Goal: Task Accomplishment & Management: Use online tool/utility

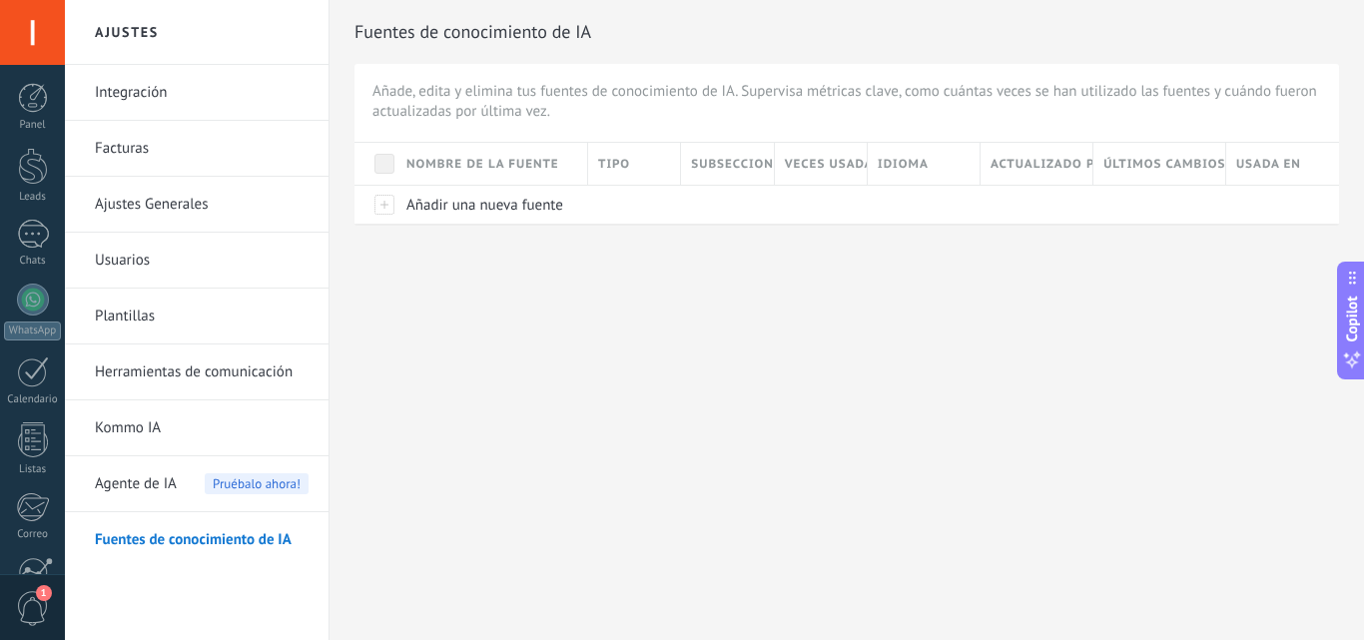
click at [132, 487] on span "Agente de IA" at bounding box center [136, 484] width 82 height 56
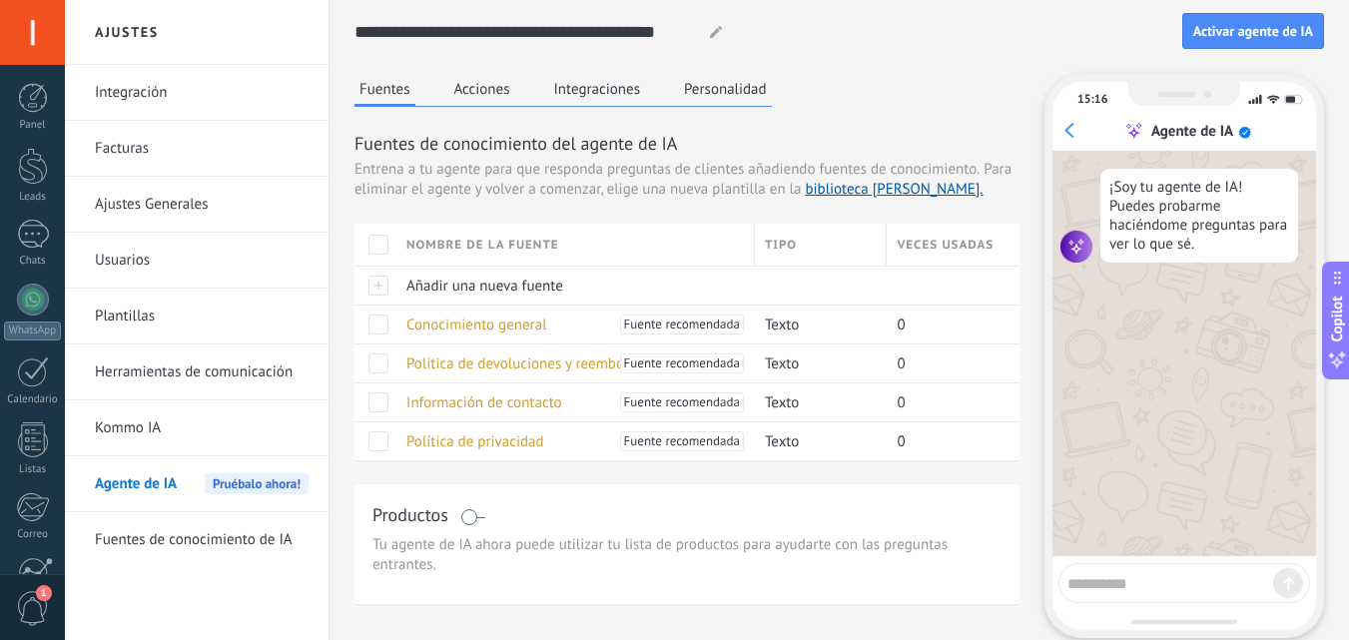
click at [188, 425] on link "Kommo IA" at bounding box center [202, 428] width 214 height 56
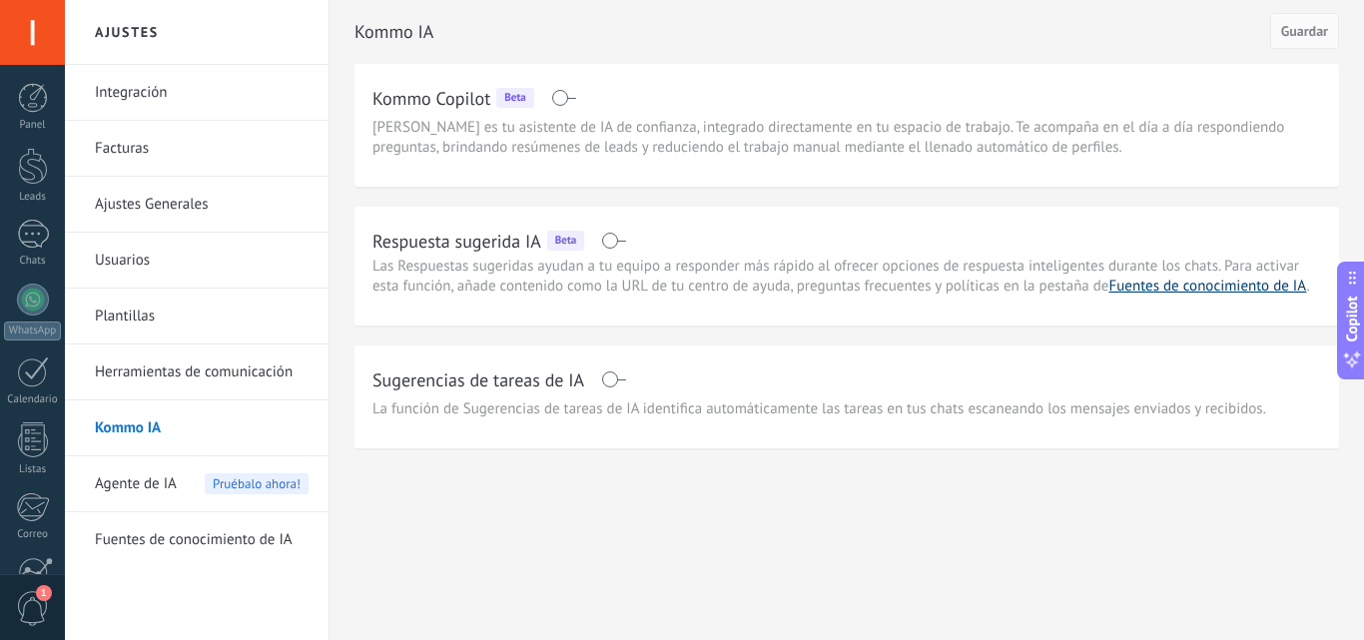
click at [1153, 284] on link "Fuentes de conocimiento de IA" at bounding box center [1208, 286] width 198 height 19
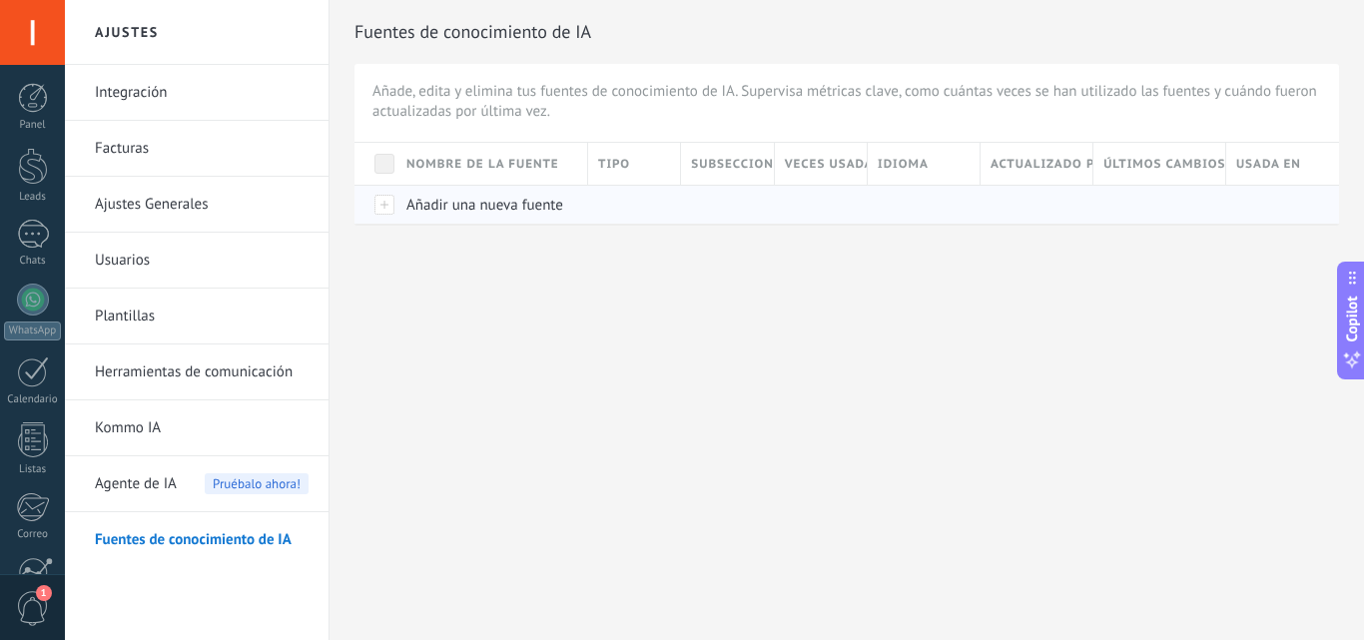
click at [464, 204] on span "Añadir una nueva fuente" at bounding box center [484, 205] width 157 height 19
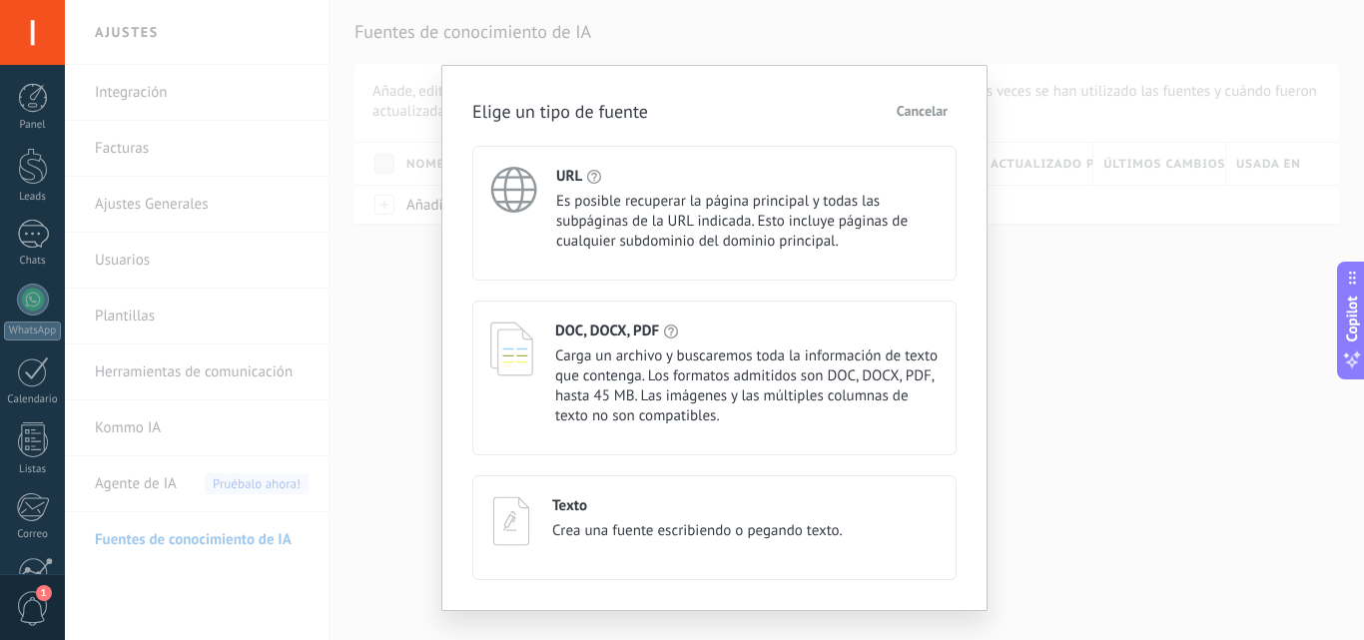
click at [608, 211] on span "Es posible recuperar la página principal y todas las subpáginas de la URL indic…" at bounding box center [747, 222] width 382 height 60
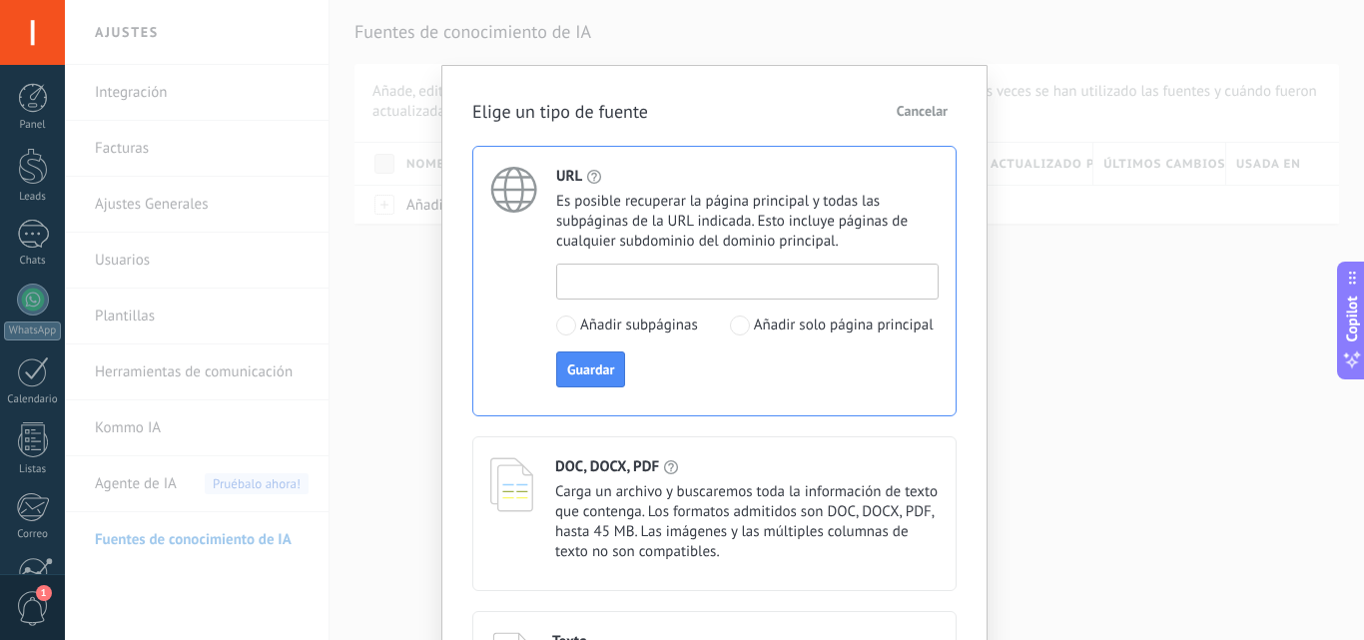
click at [603, 279] on input at bounding box center [747, 281] width 381 height 32
click at [1064, 358] on div "Elige un tipo de fuente Cancelar URL Es posible recuperar la página principal y…" at bounding box center [714, 320] width 1299 height 640
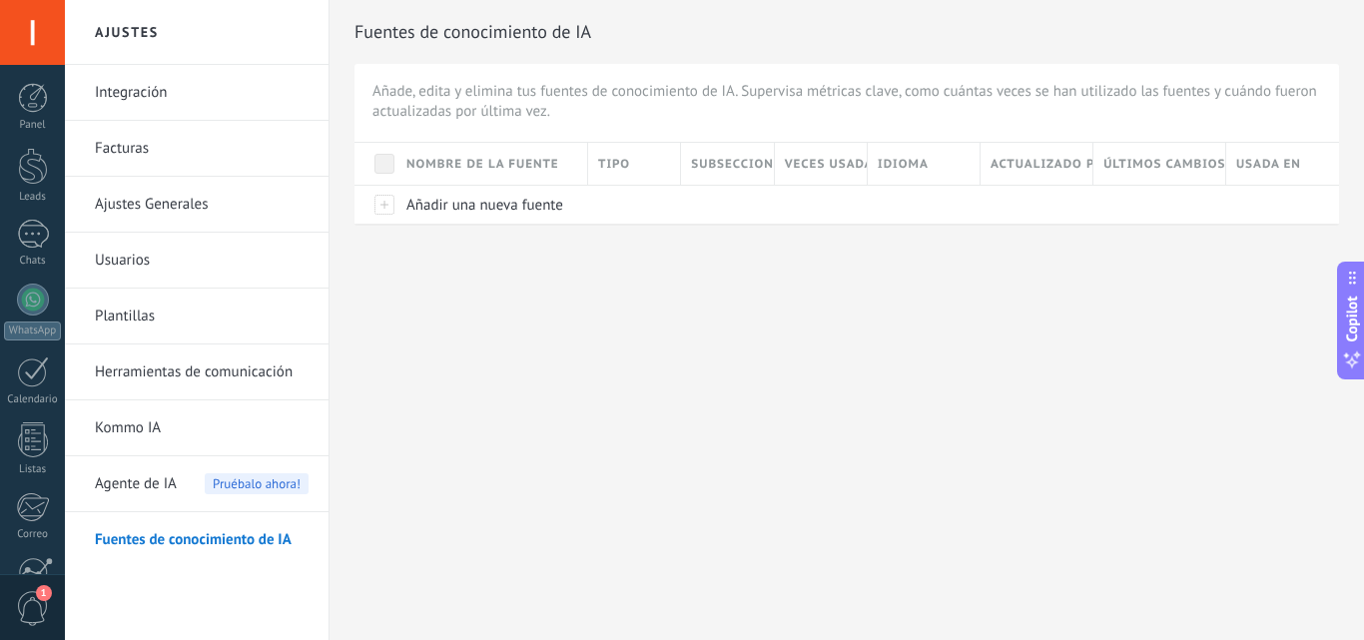
click at [231, 428] on link "Kommo IA" at bounding box center [202, 428] width 214 height 56
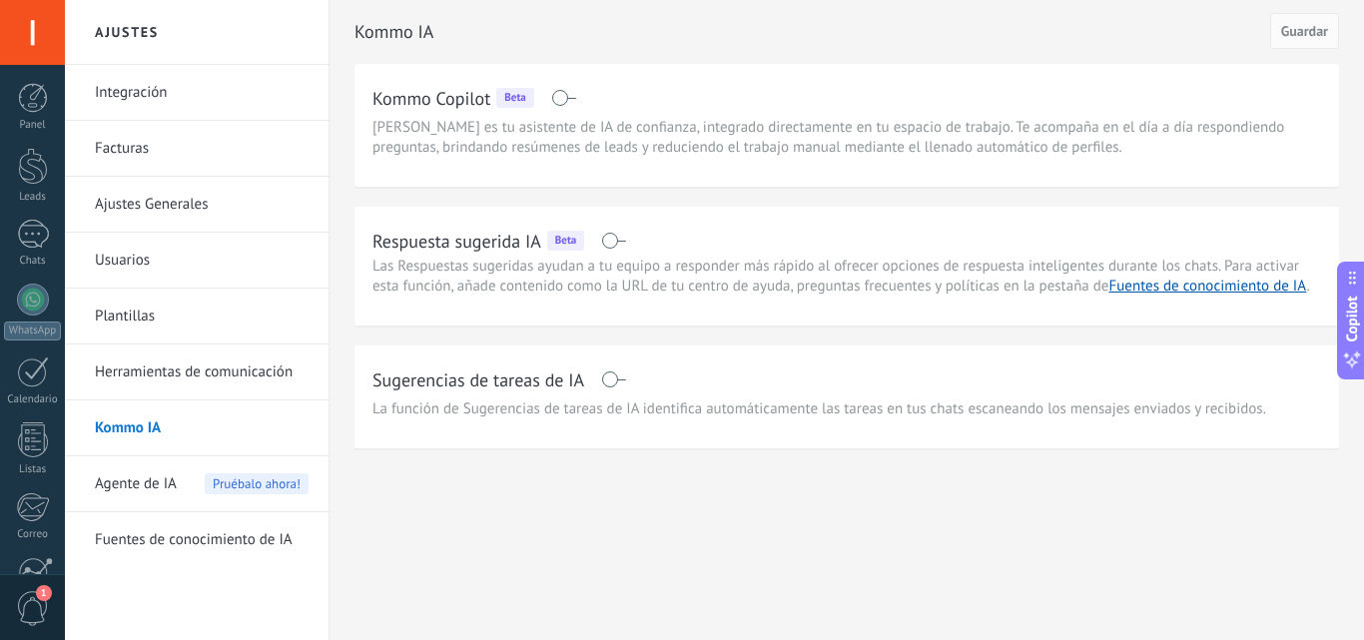
click at [587, 137] on span "[PERSON_NAME] es tu asistente de IA de confianza, integrado directamente en tu …" at bounding box center [847, 138] width 949 height 40
click at [1155, 277] on link "Fuentes de conocimiento de IA" at bounding box center [1208, 286] width 198 height 19
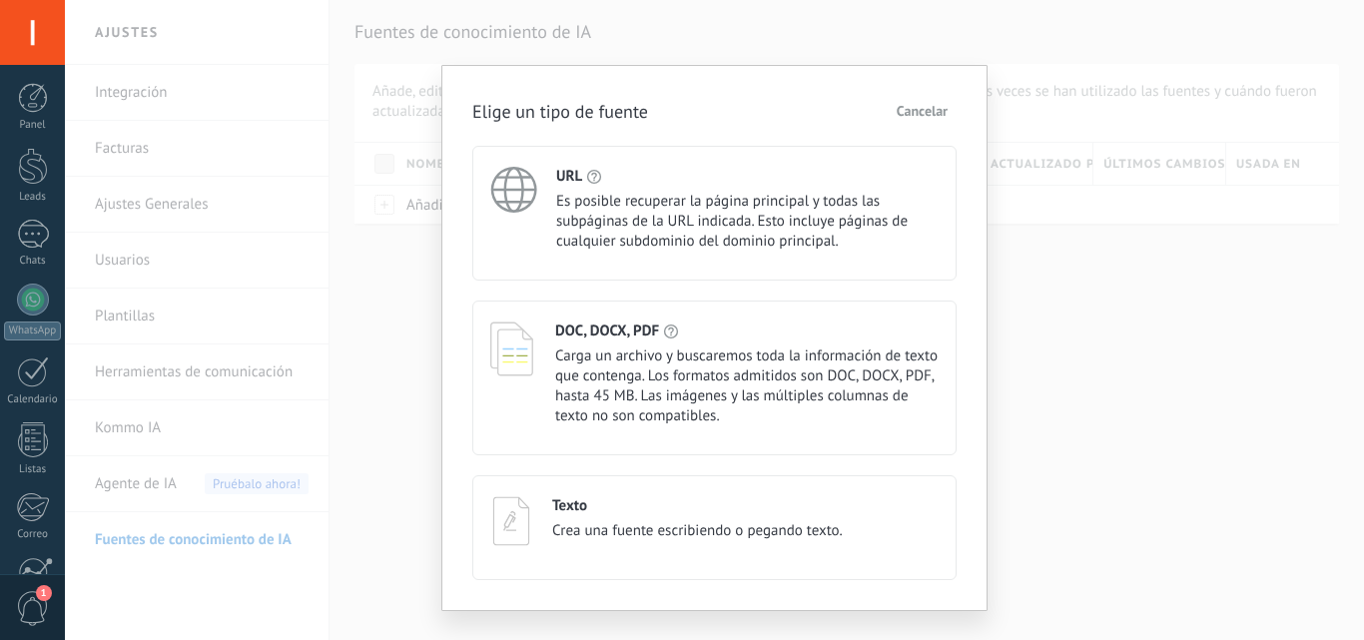
click at [600, 185] on div "URL" at bounding box center [747, 176] width 382 height 19
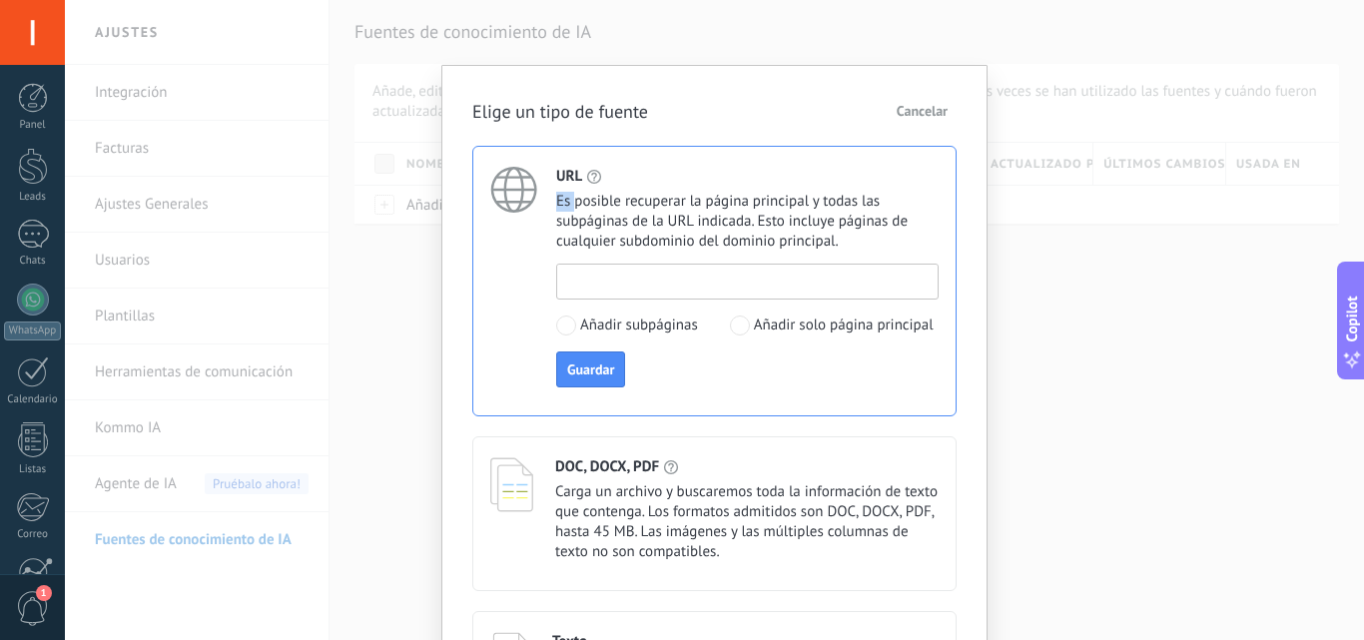
click at [612, 292] on input at bounding box center [747, 281] width 381 height 32
paste input "**********"
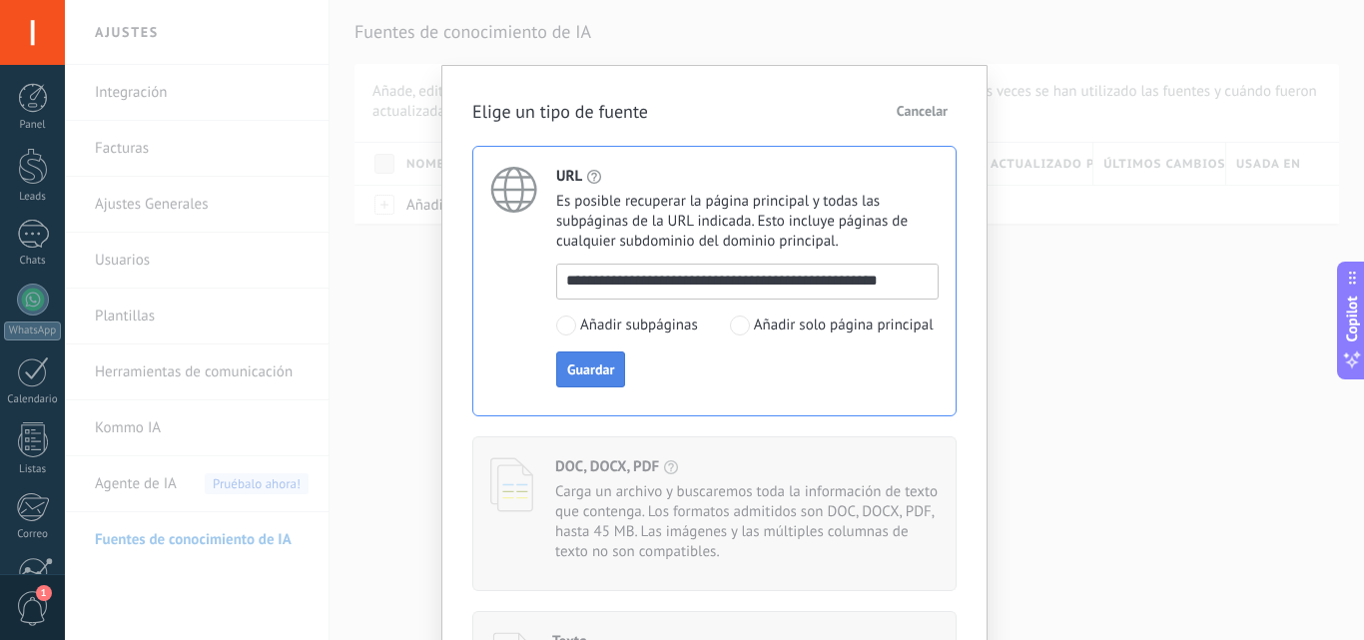
type input "**********"
click at [586, 382] on button "Guardar" at bounding box center [590, 370] width 69 height 36
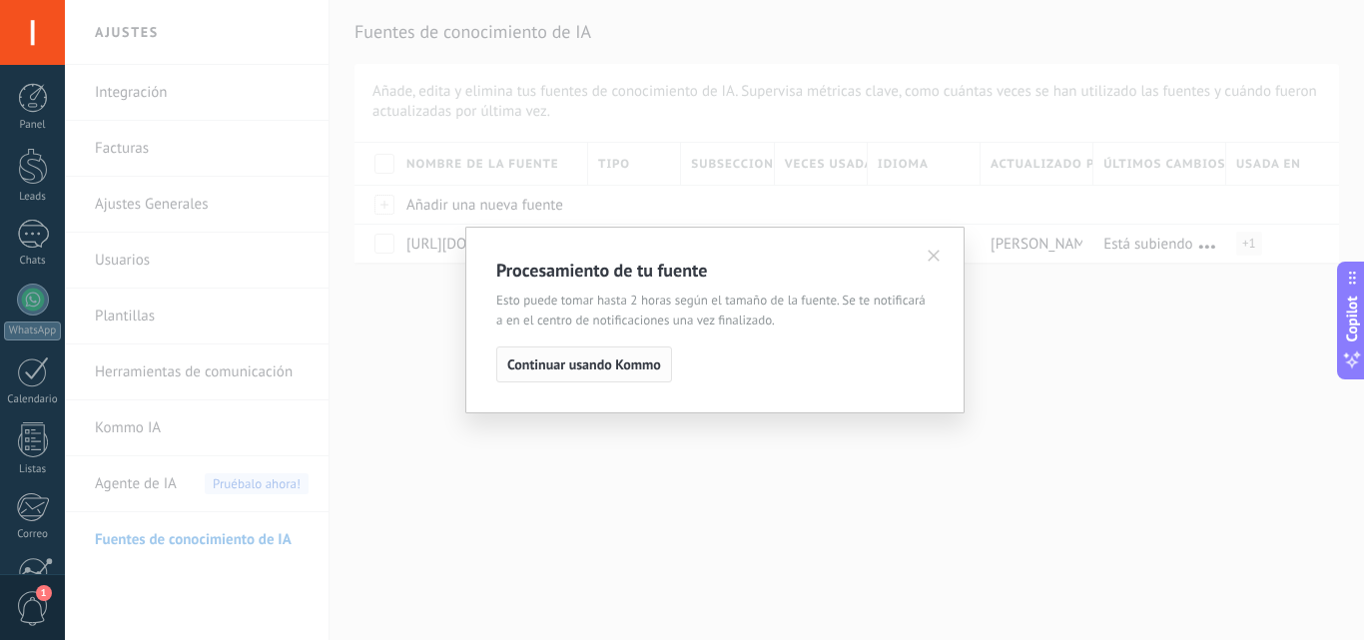
click at [595, 374] on button "Continuar usando Kommo" at bounding box center [584, 365] width 176 height 36
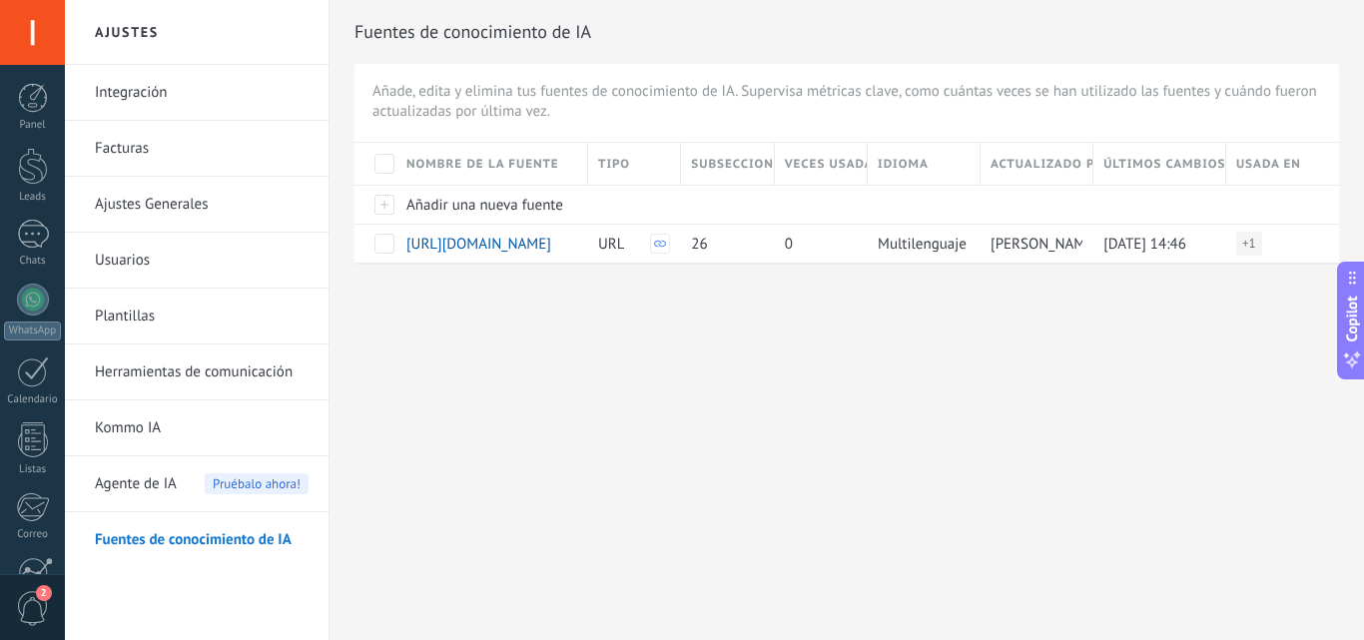
click at [150, 486] on span "Agente de IA" at bounding box center [136, 484] width 82 height 56
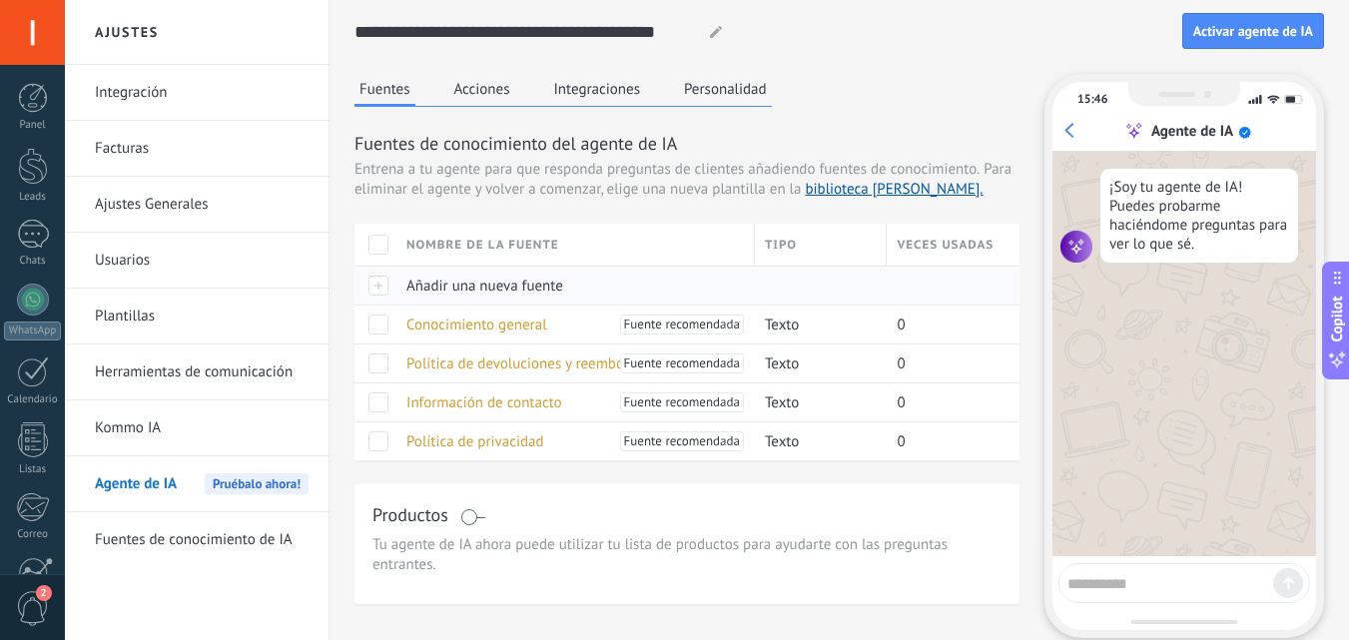
click at [477, 284] on span "Añadir una nueva fuente" at bounding box center [484, 286] width 157 height 19
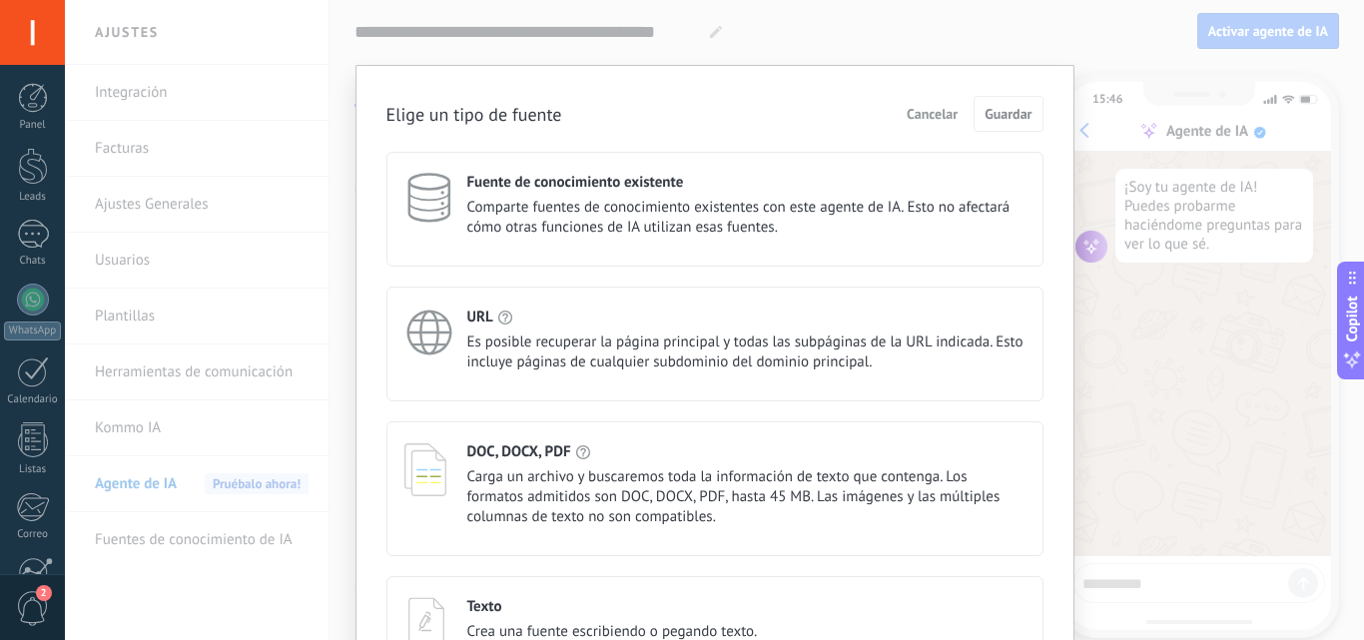
click at [569, 206] on span "Comparte fuentes de conocimiento existentes con este agente de IA. Esto no afec…" at bounding box center [746, 218] width 558 height 40
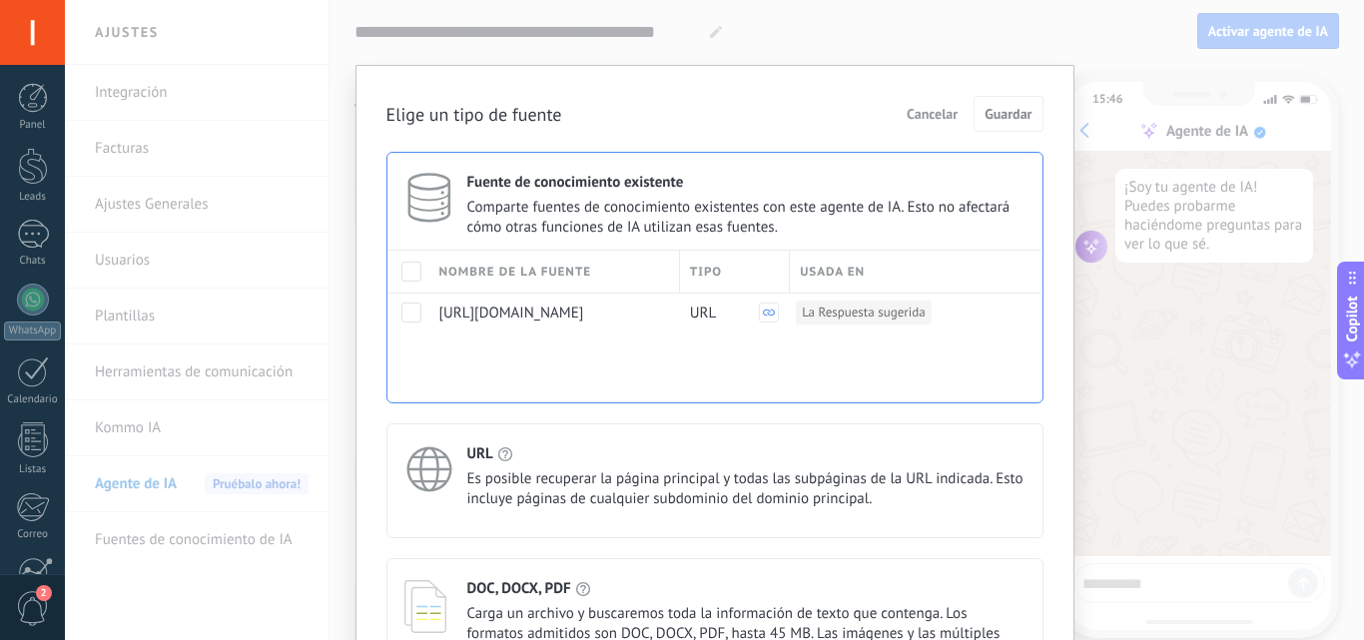
click at [1147, 340] on div "Elige un tipo de fuente Cancelar Guardar Fuente de conocimiento existente Compa…" at bounding box center [714, 320] width 1299 height 640
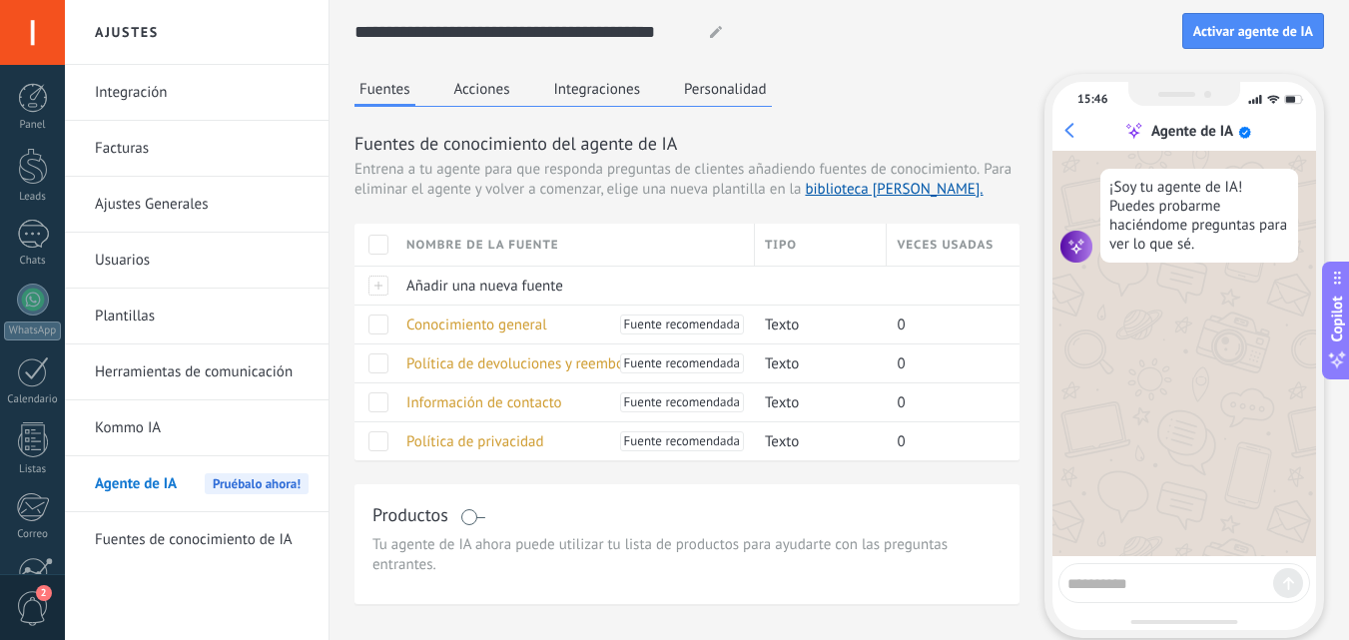
click at [1147, 340] on div "¡Soy tu agente de IA! Puedes probarme haciéndome preguntas para ver lo que sé." at bounding box center [1185, 353] width 264 height 405
click at [673, 332] on span "Fuente recomendada" at bounding box center [682, 325] width 116 height 20
click at [468, 323] on span "Conocimiento general" at bounding box center [476, 325] width 141 height 19
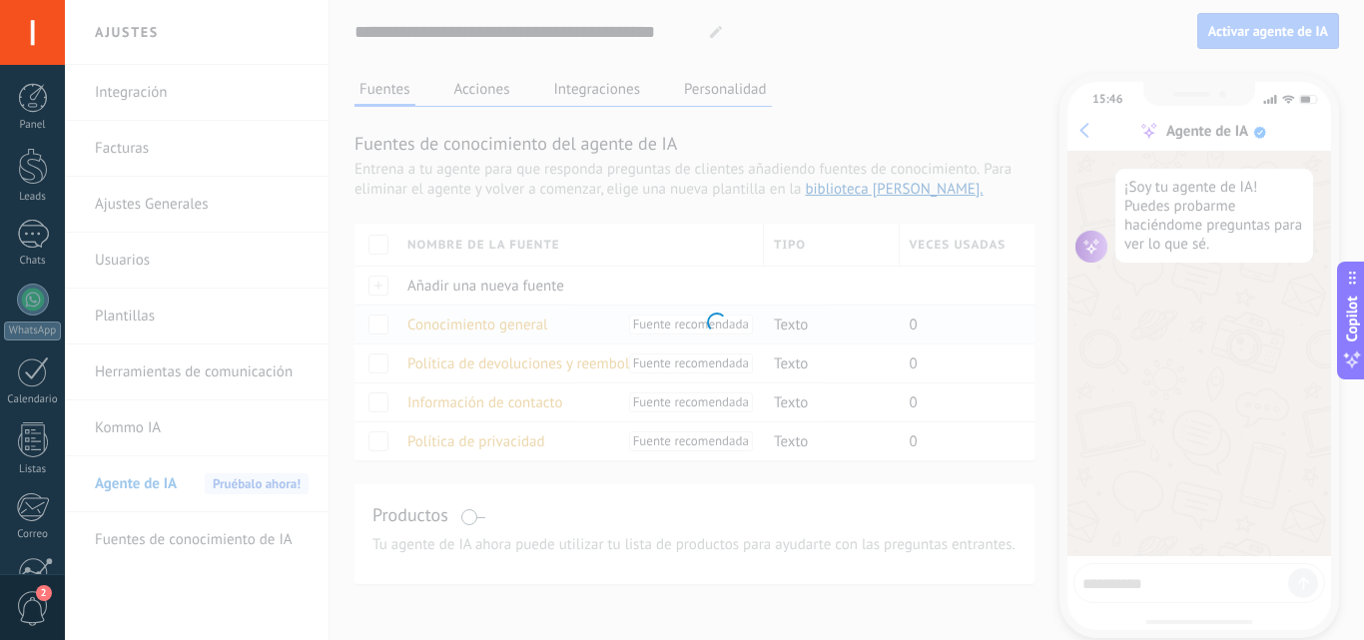
type input "**********"
type textarea "**********"
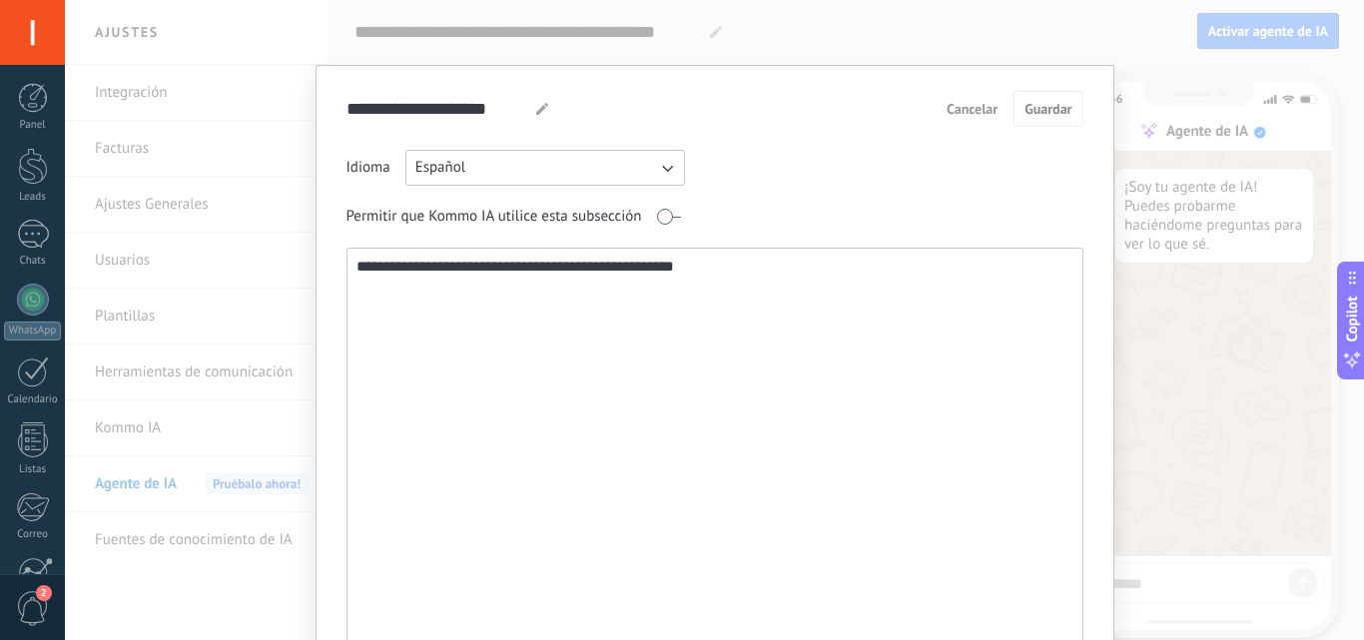
click at [663, 163] on icon "button" at bounding box center [667, 168] width 20 height 20
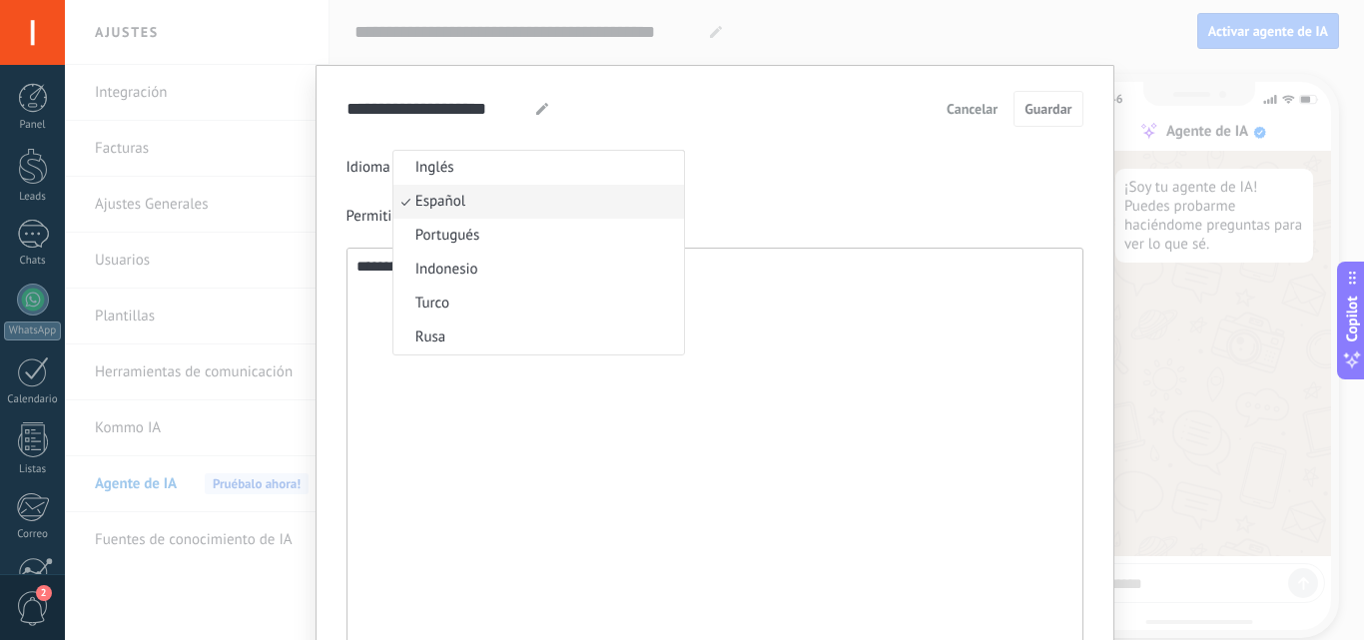
click at [663, 163] on li "Inglés" at bounding box center [538, 168] width 291 height 34
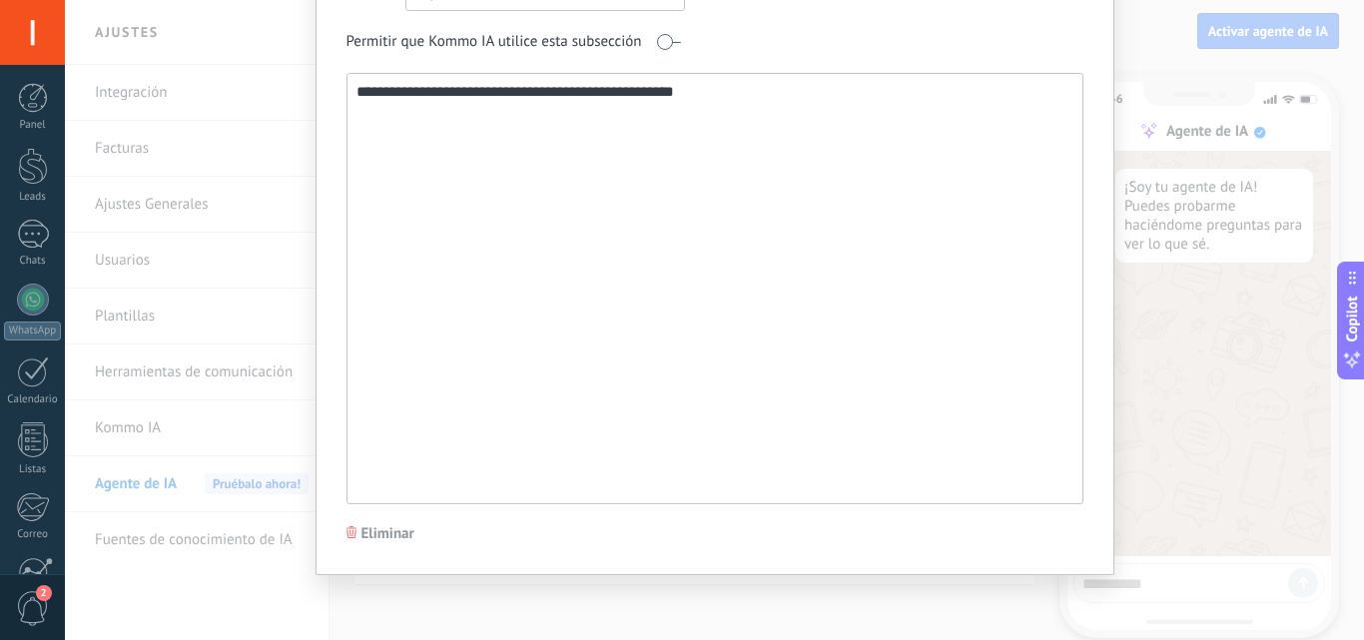
scroll to position [30, 0]
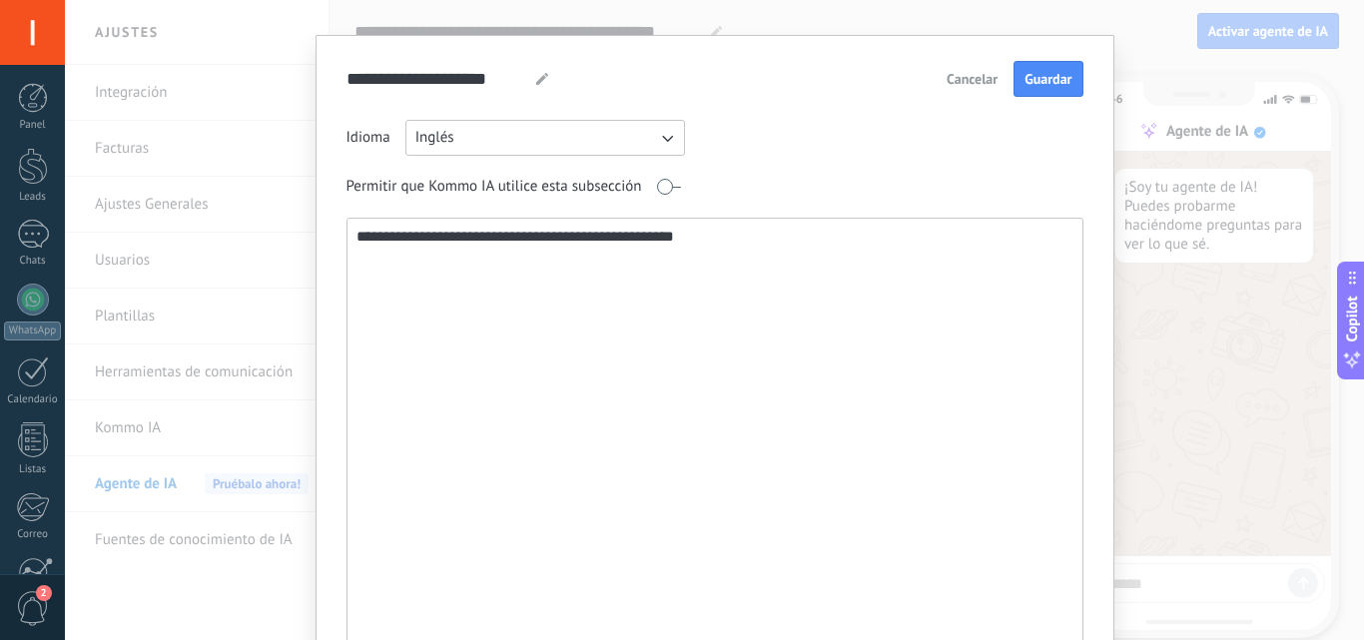
click at [1242, 492] on div "**********" at bounding box center [714, 320] width 1299 height 640
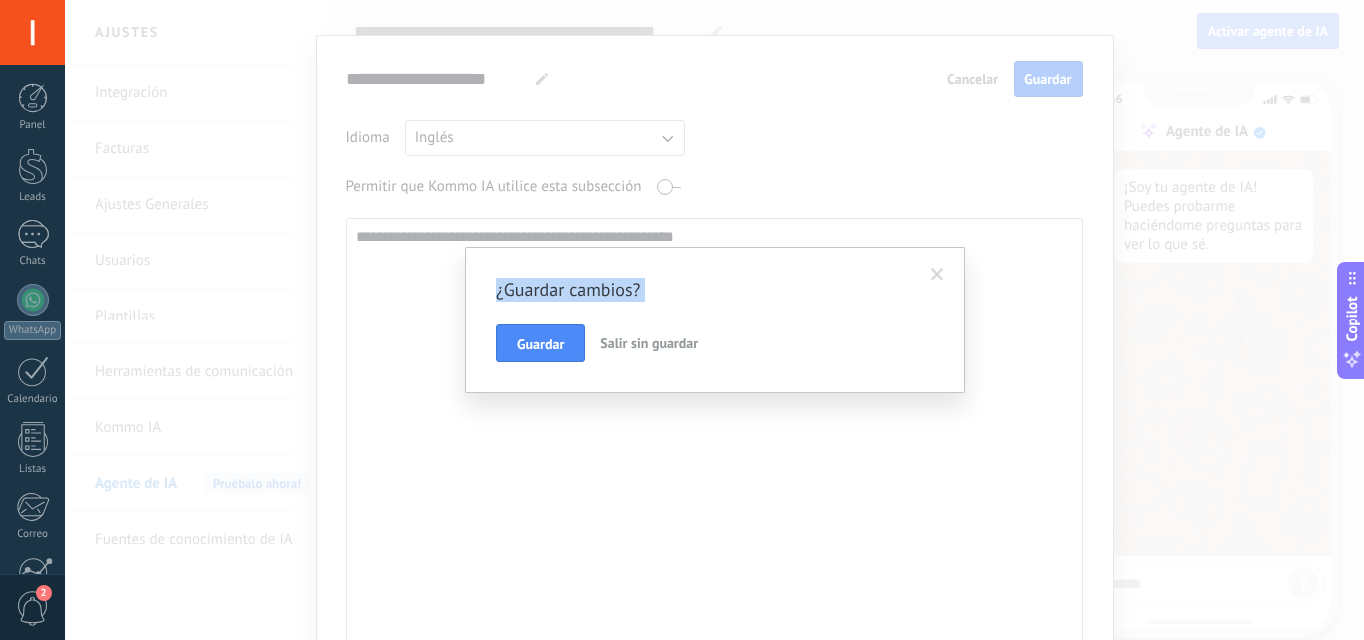
drag, startPoint x: 937, startPoint y: 268, endPoint x: 650, endPoint y: 363, distance: 301.9
click at [650, 363] on div "¿Guardar cambios? Guardar Salir sin guardar" at bounding box center [714, 320] width 499 height 147
click at [662, 347] on span "Salir sin guardar" at bounding box center [649, 344] width 98 height 18
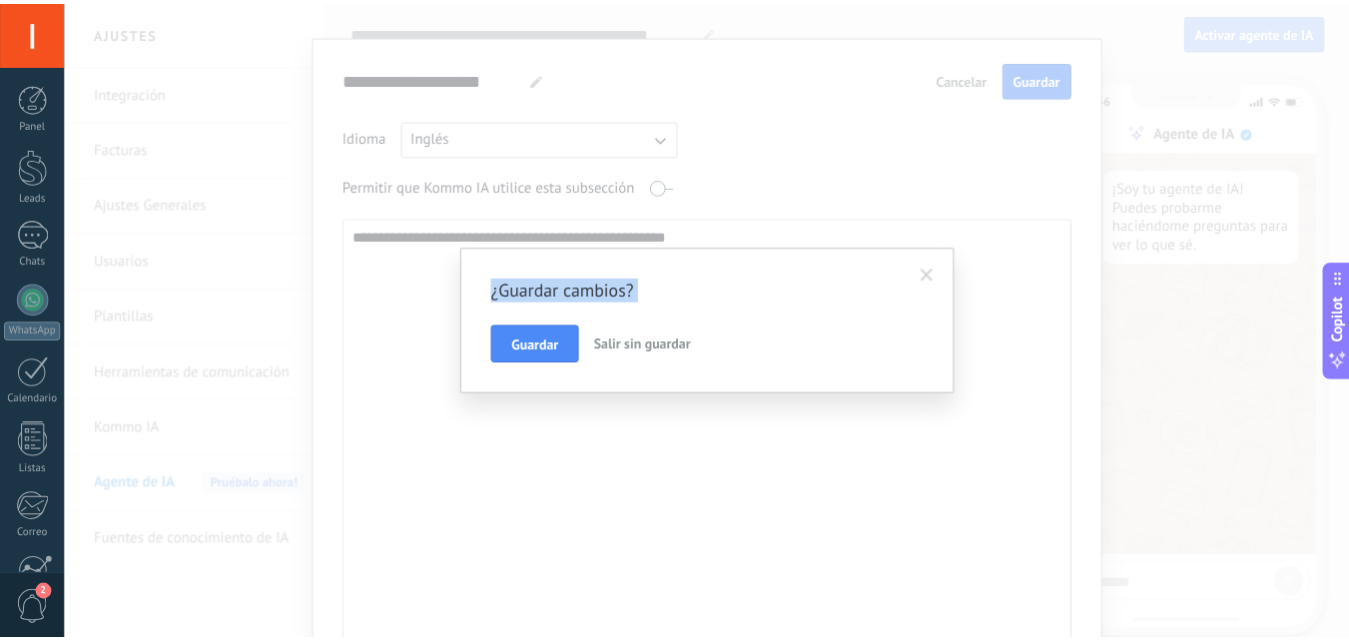
scroll to position [0, 0]
